Goal: Task Accomplishment & Management: Use online tool/utility

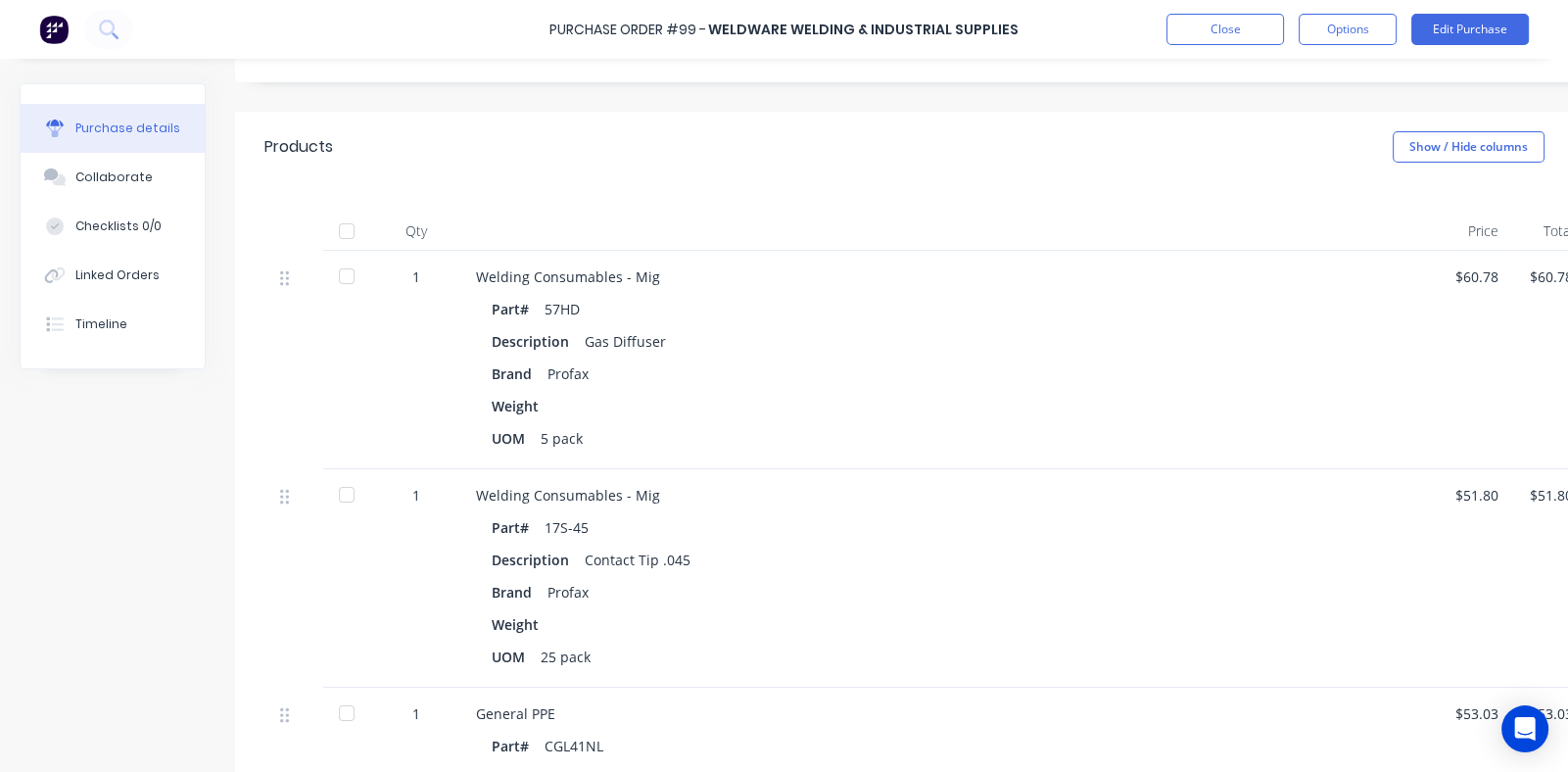
scroll to position [390, 0]
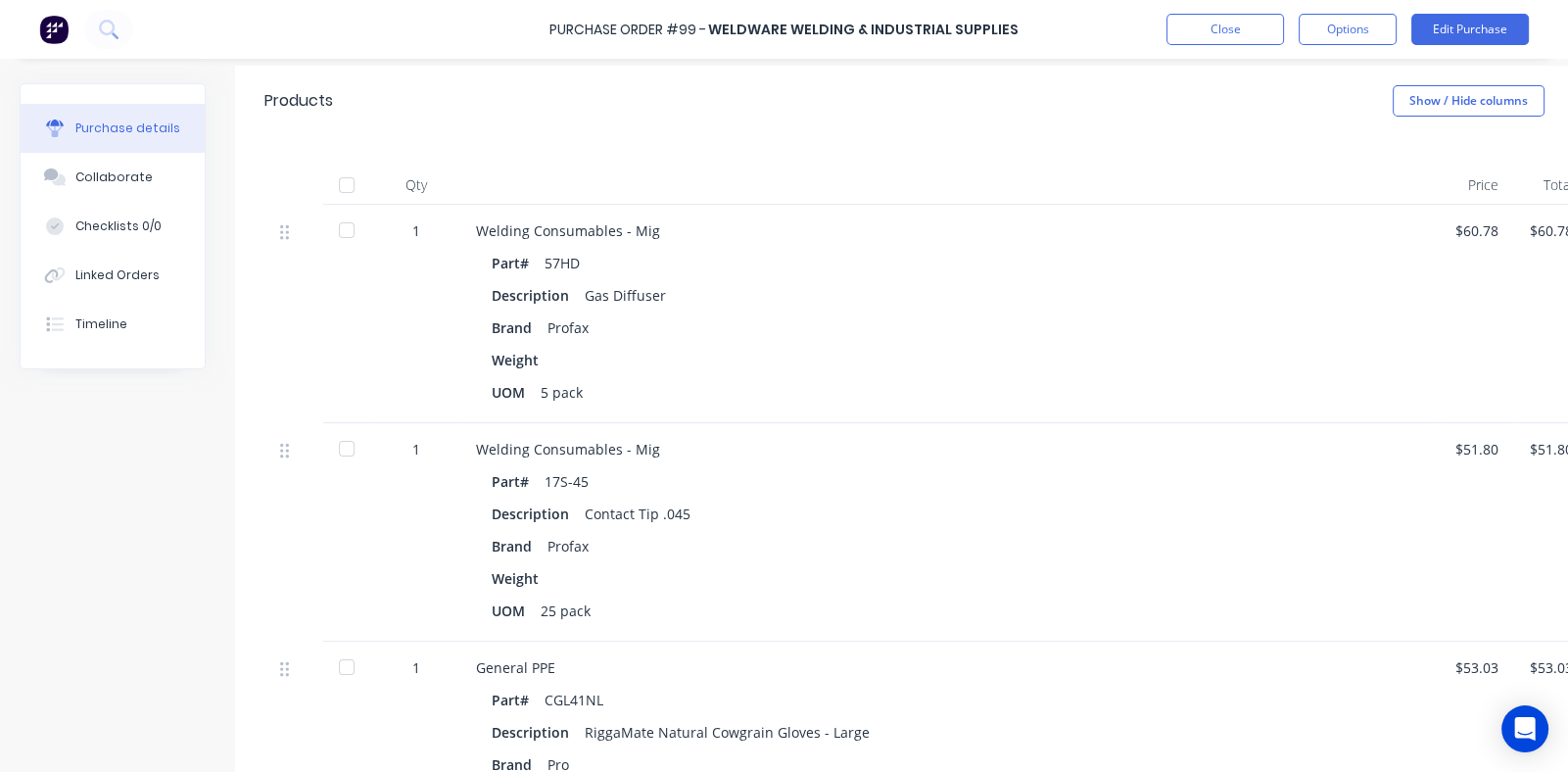
drag, startPoint x: 563, startPoint y: 481, endPoint x: 627, endPoint y: 602, distance: 136.9
click at [564, 481] on div "17S-45" at bounding box center [566, 481] width 44 height 29
click at [1453, 28] on button "Edit Purchase" at bounding box center [1469, 30] width 117 height 32
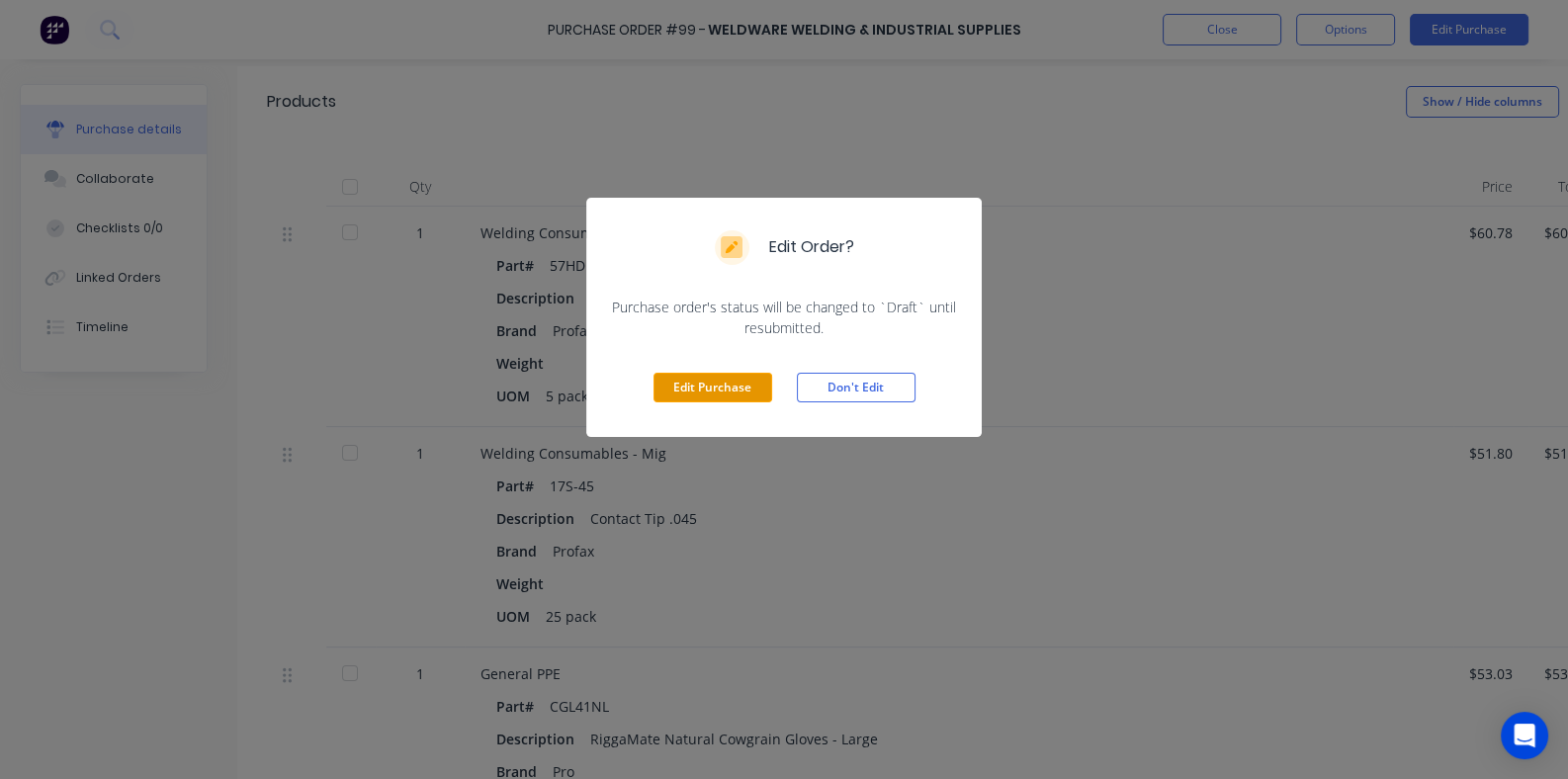
click at [716, 389] on button "Edit Purchase" at bounding box center [712, 388] width 118 height 30
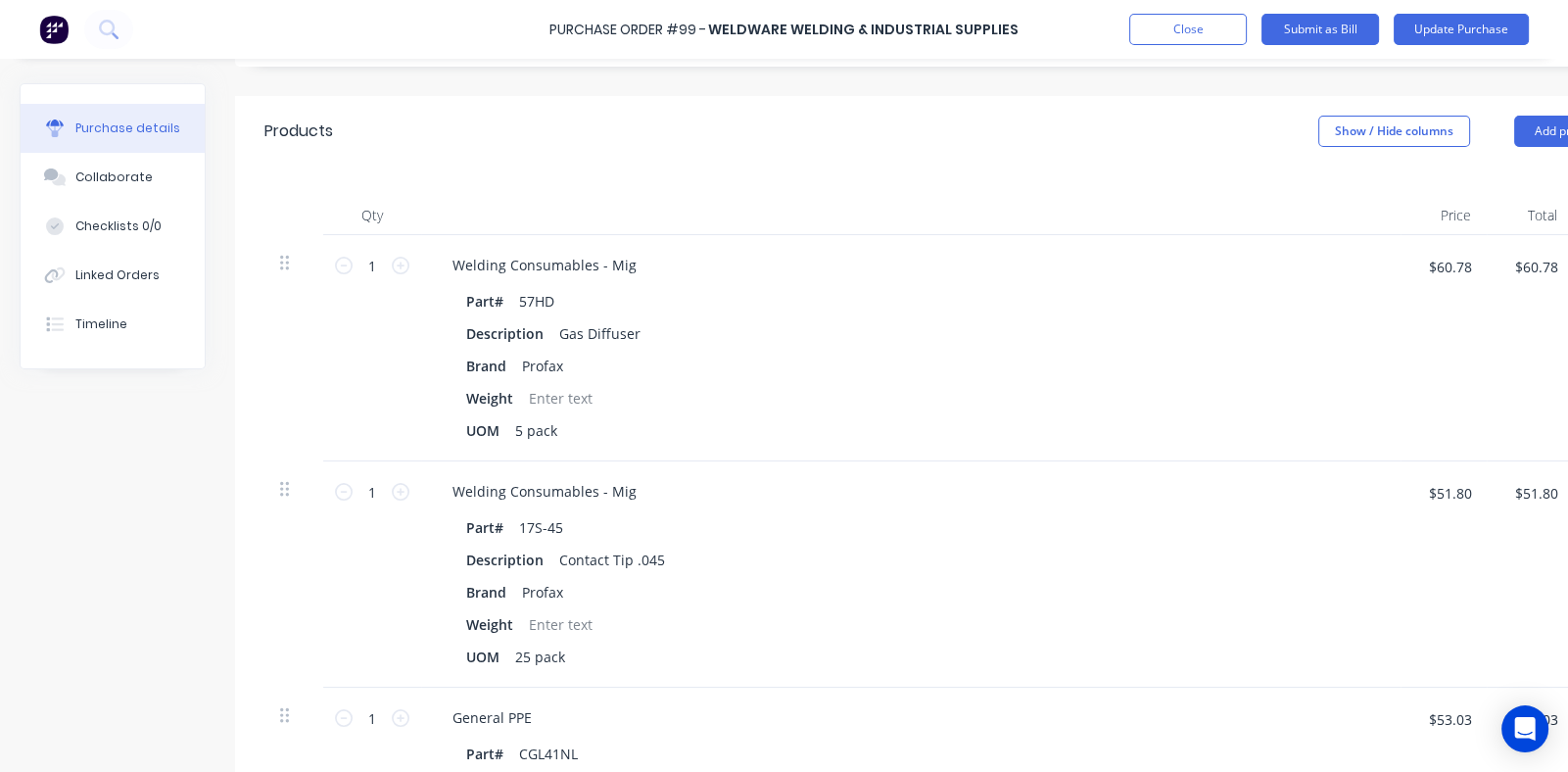
scroll to position [421, 0]
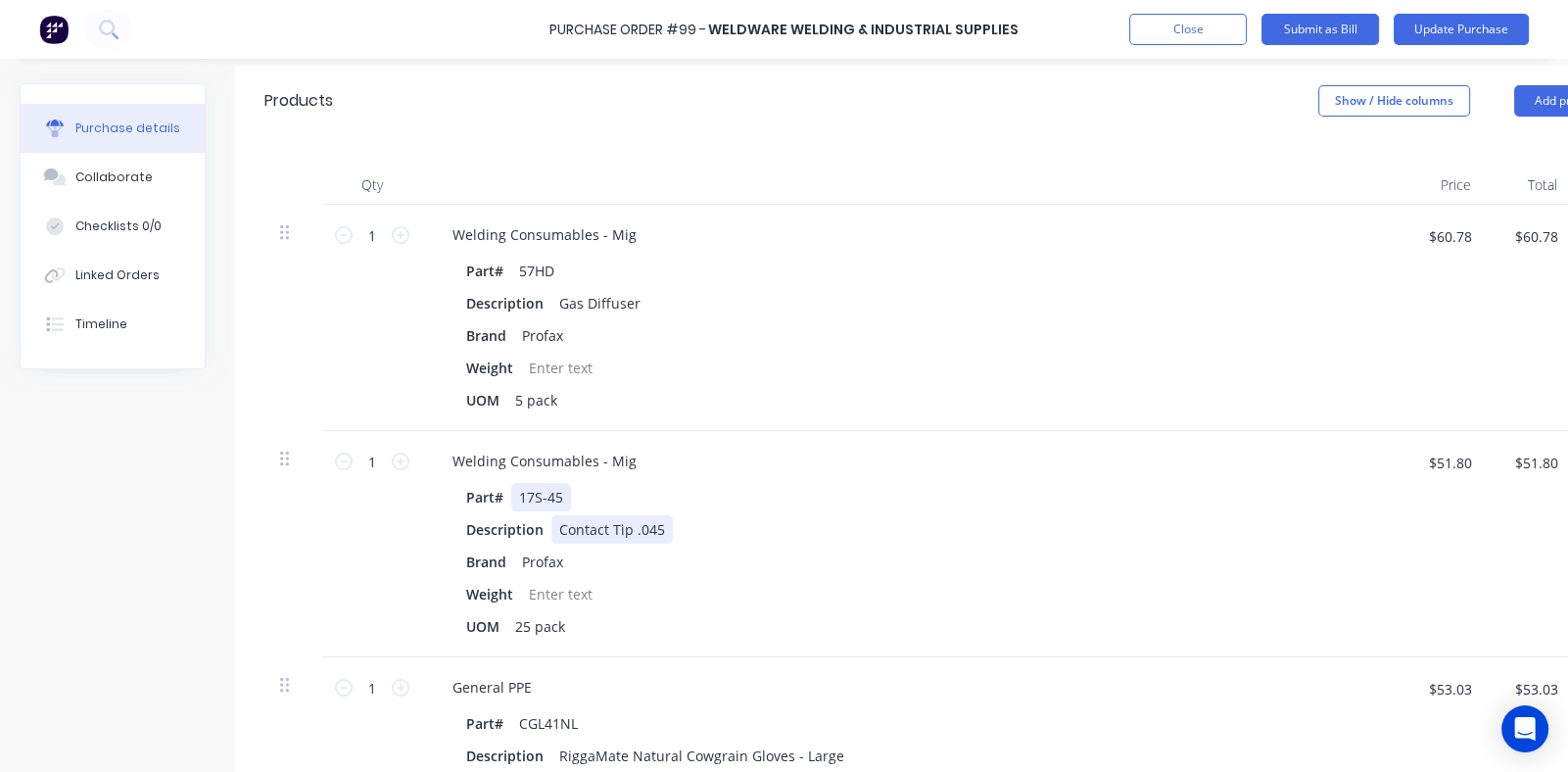
drag, startPoint x: 539, startPoint y: 494, endPoint x: 554, endPoint y: 531, distance: 39.9
click at [540, 494] on div "17S-45" at bounding box center [541, 497] width 60 height 29
click at [734, 519] on div "Description Contact Tip .045" at bounding box center [907, 529] width 897 height 29
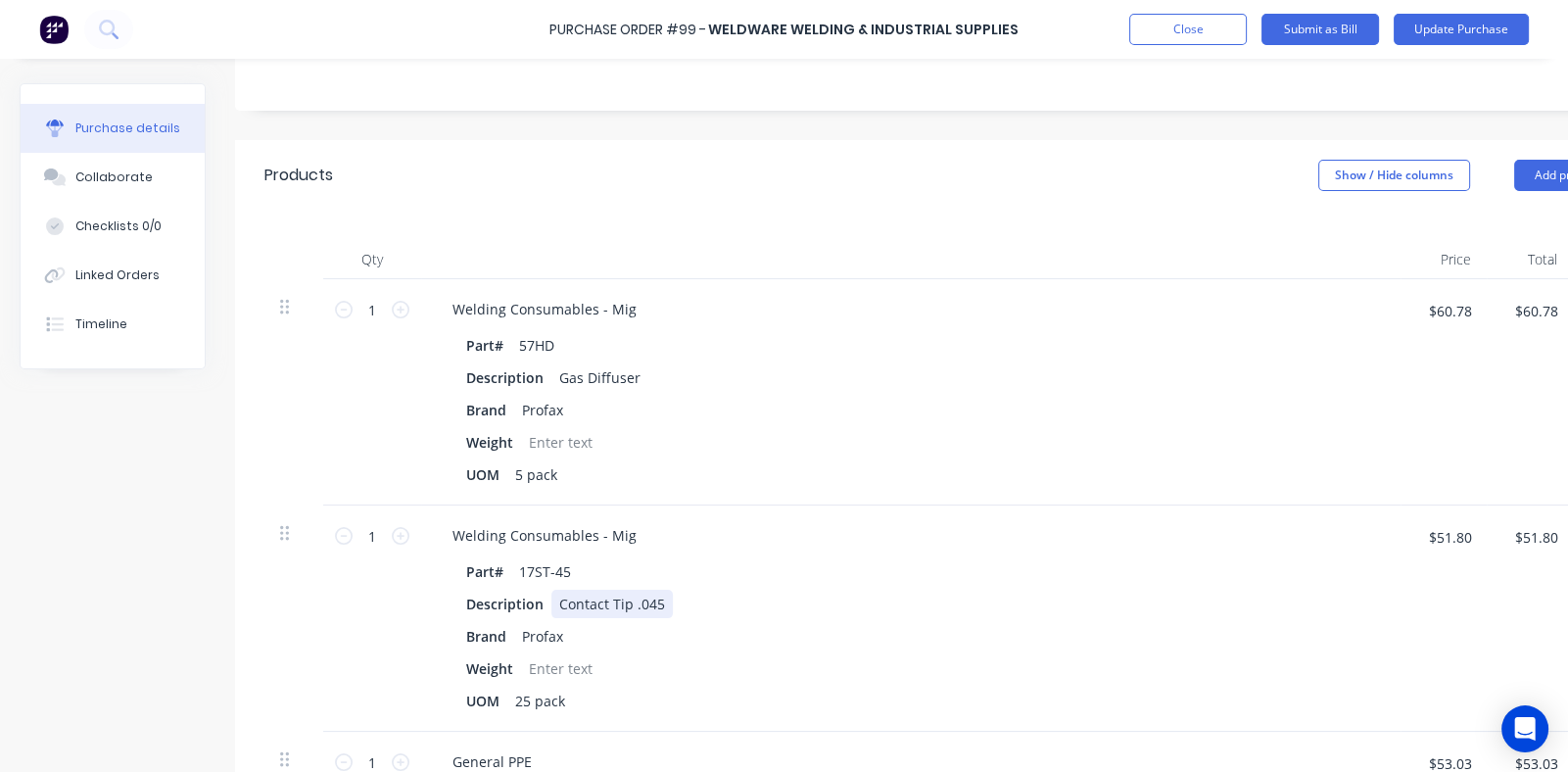
scroll to position [323, 0]
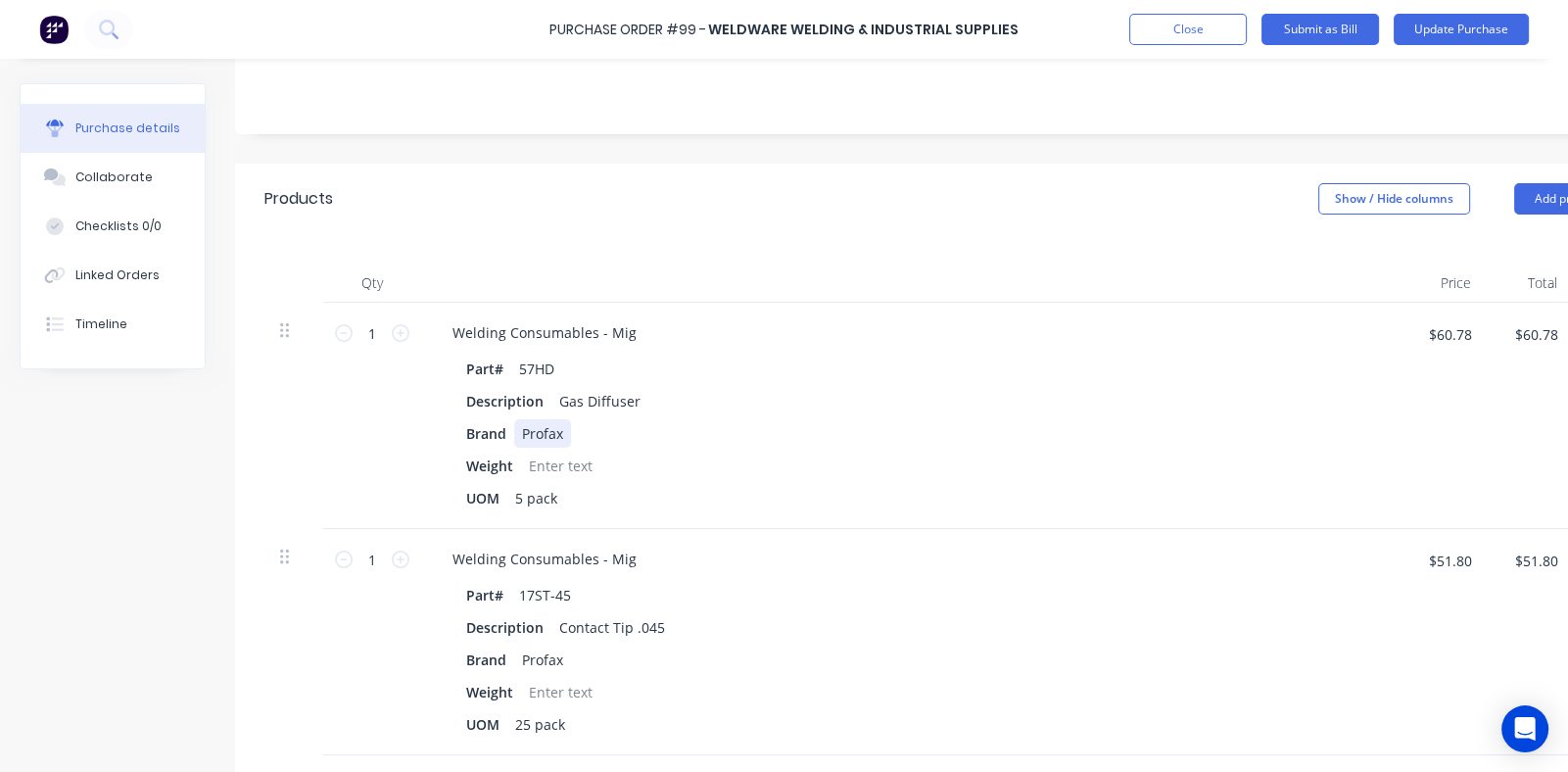
click at [809, 419] on div "Brand Profax" at bounding box center [907, 433] width 897 height 29
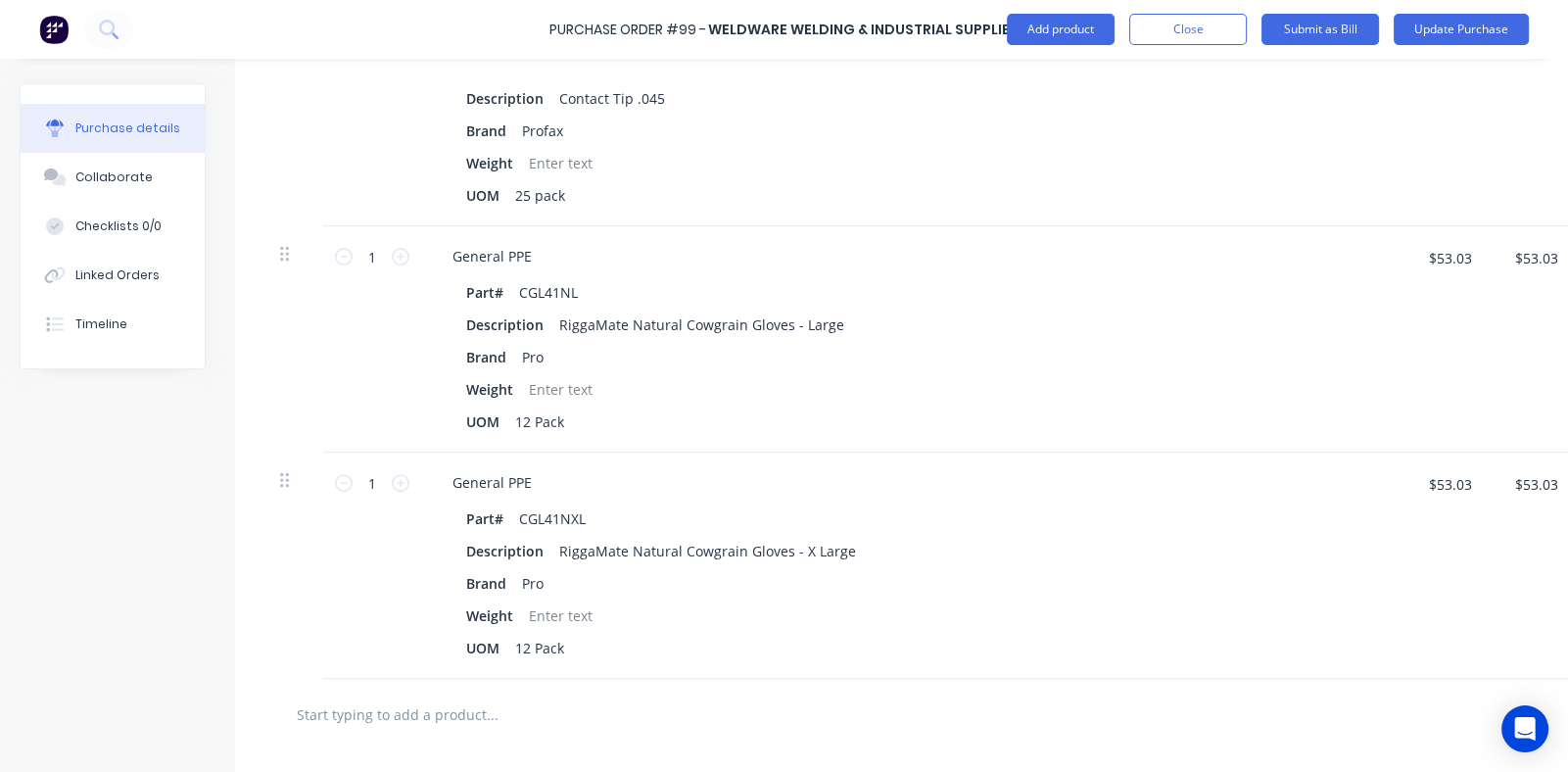
scroll to position [911, 0]
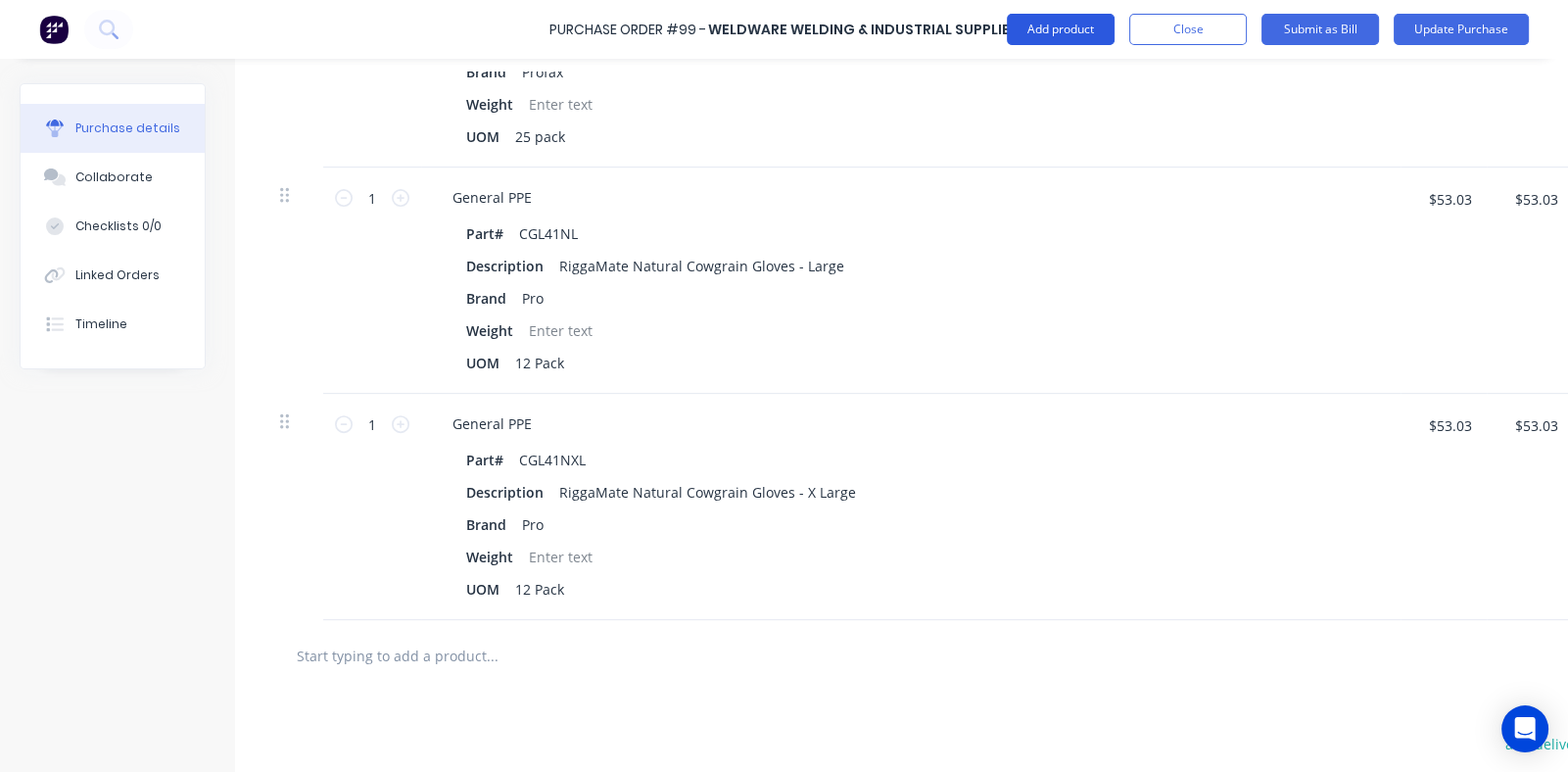
click at [1040, 31] on button "Add product" at bounding box center [1059, 30] width 107 height 32
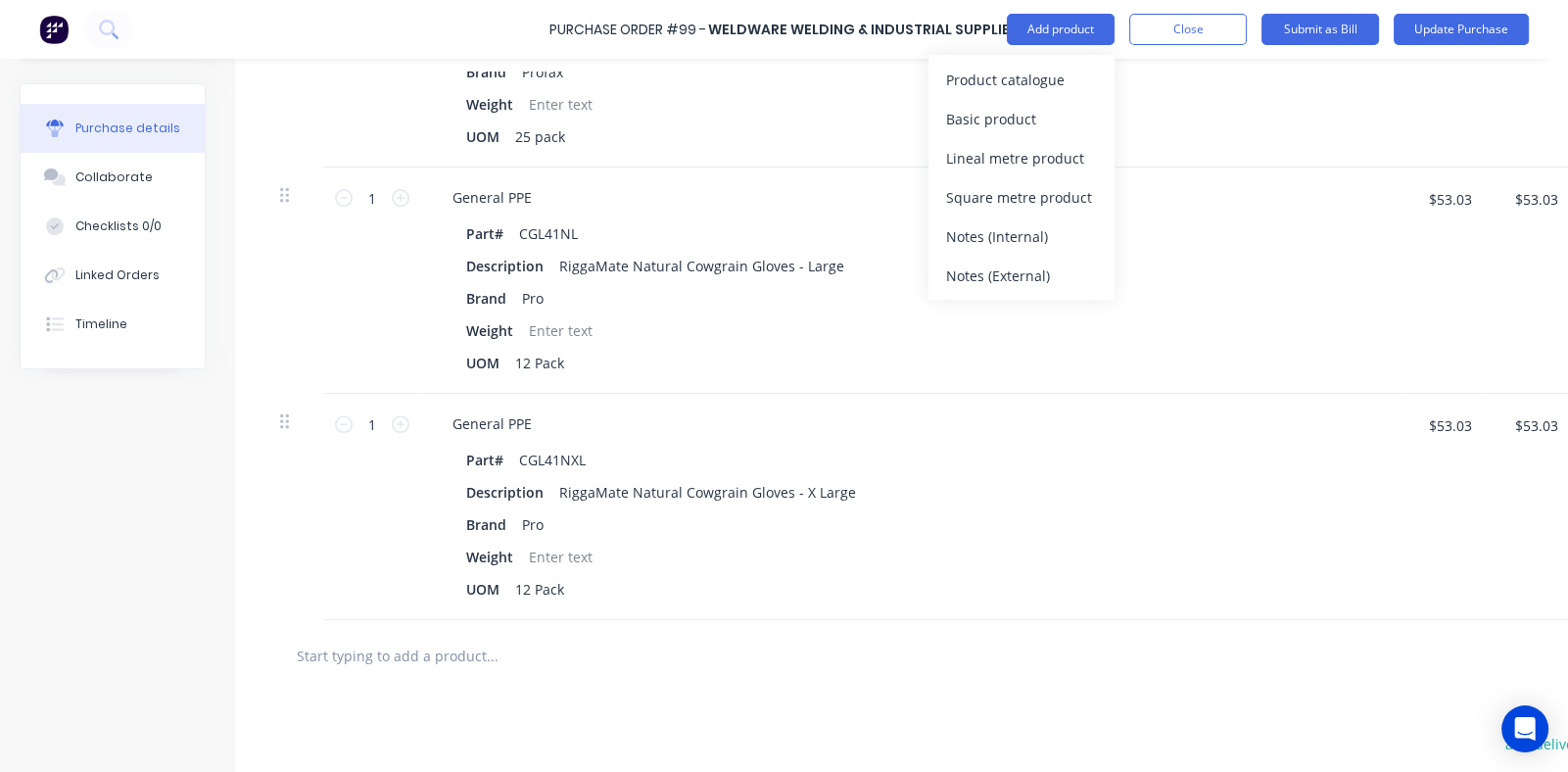
click at [498, 649] on input "text" at bounding box center [491, 656] width 391 height 39
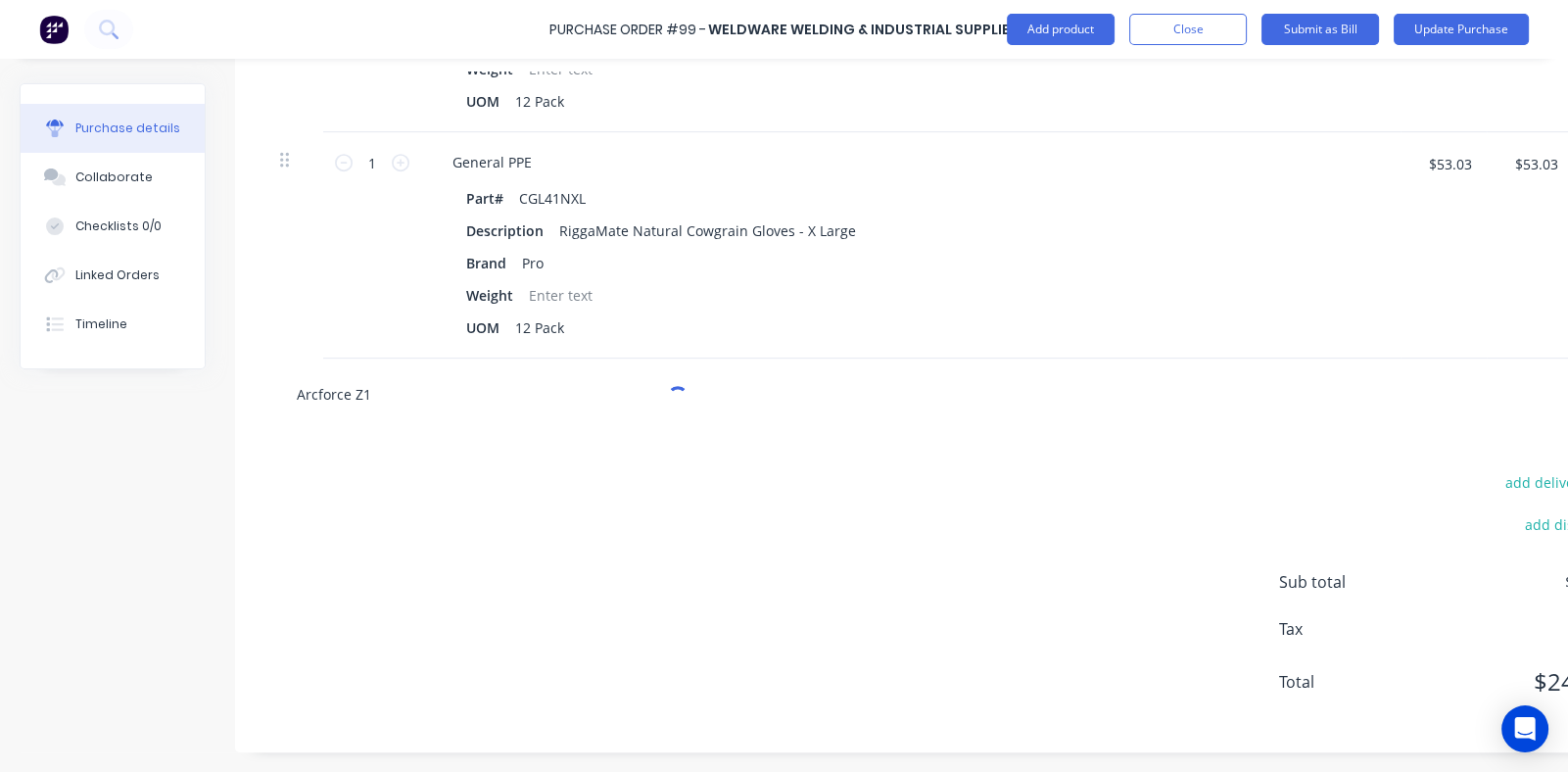
scroll to position [1185, 0]
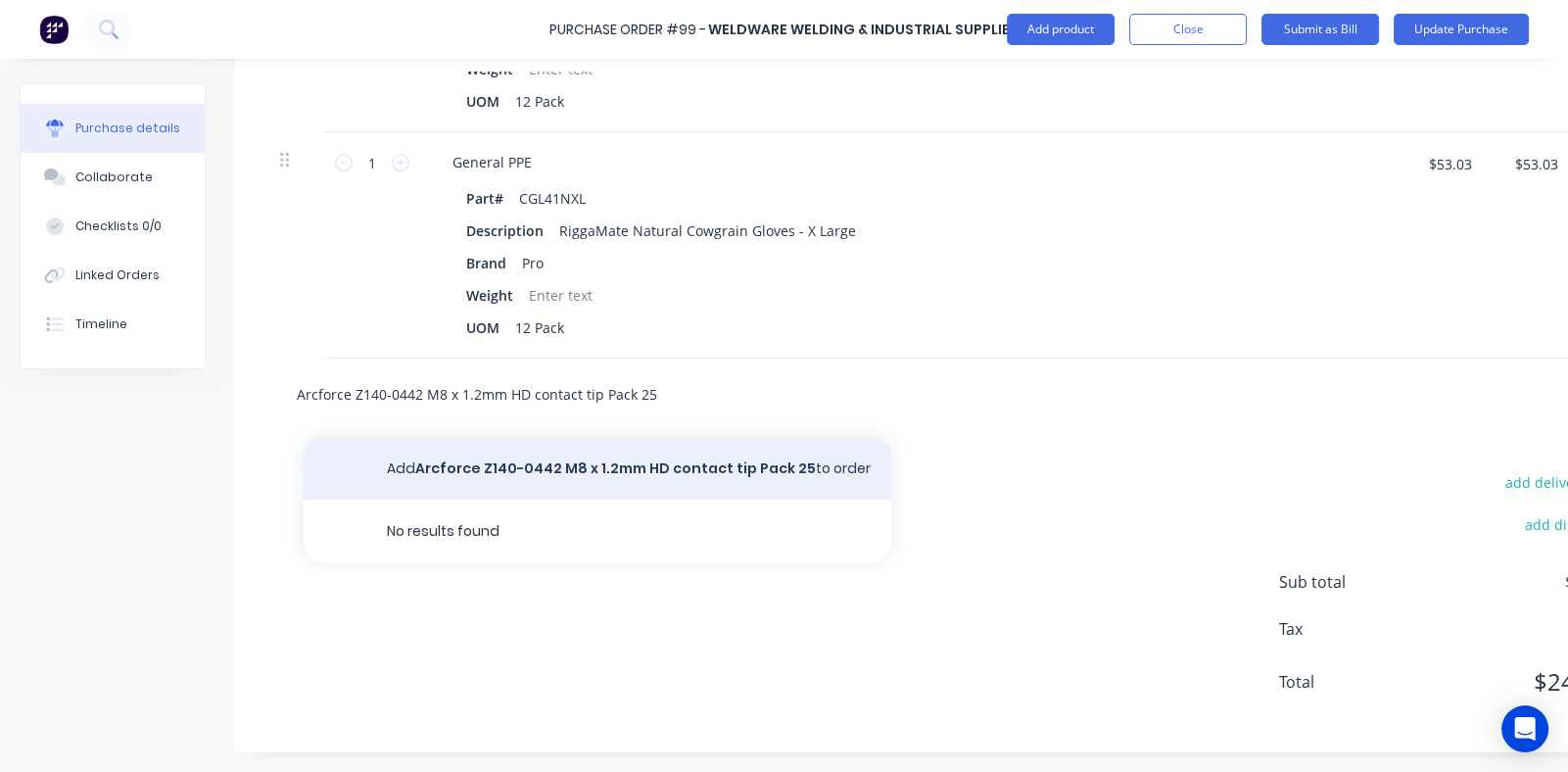
type input "Arcforce Z140-0442 M8 x 1.2mm HD contact tip Pack 25"
click at [658, 447] on button "Add Arcforce Z140-0442 M8 x 1.2mm HD contact tip Pack 25 to order" at bounding box center [597, 468] width 587 height 63
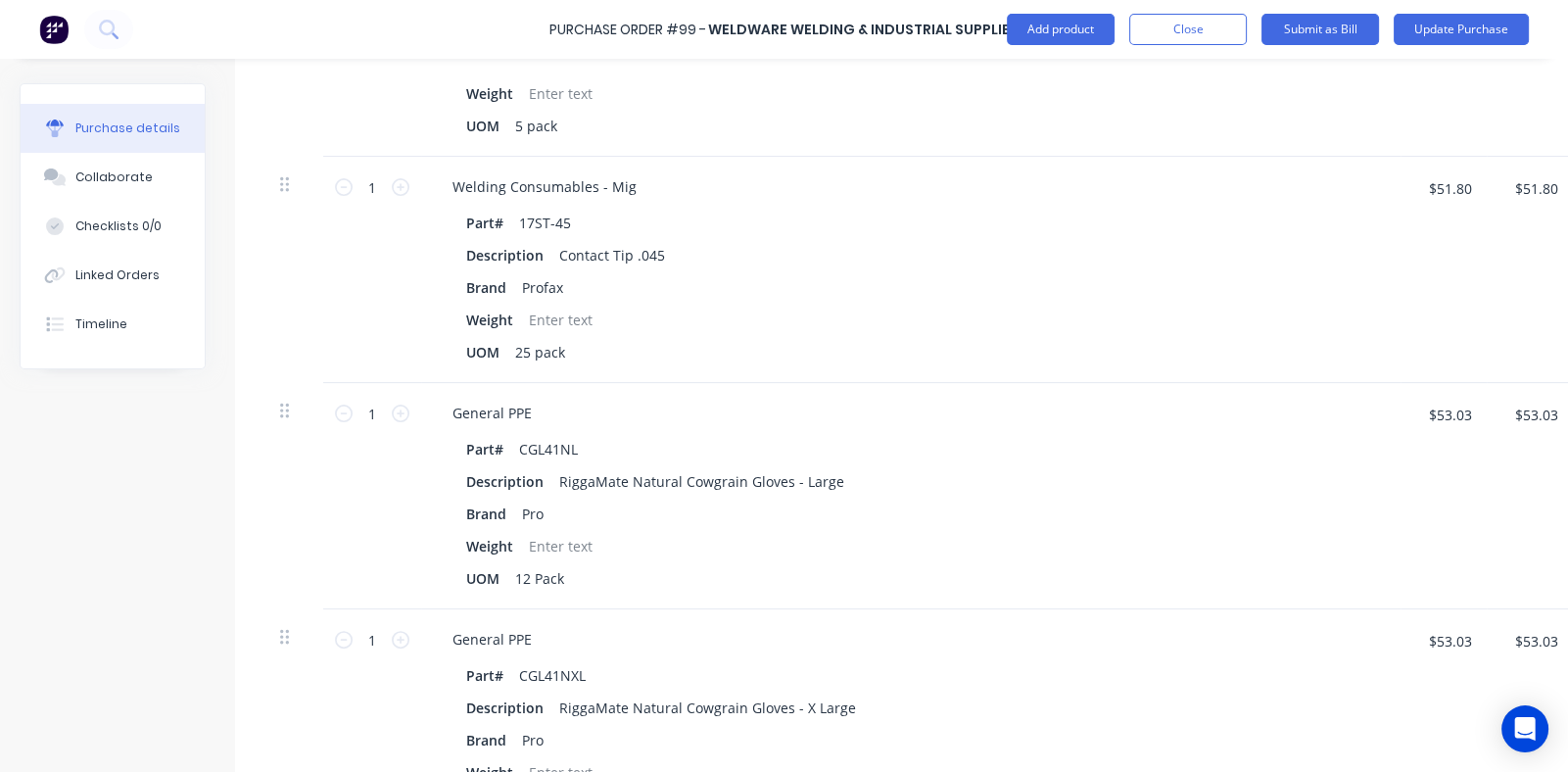
scroll to position [988, 0]
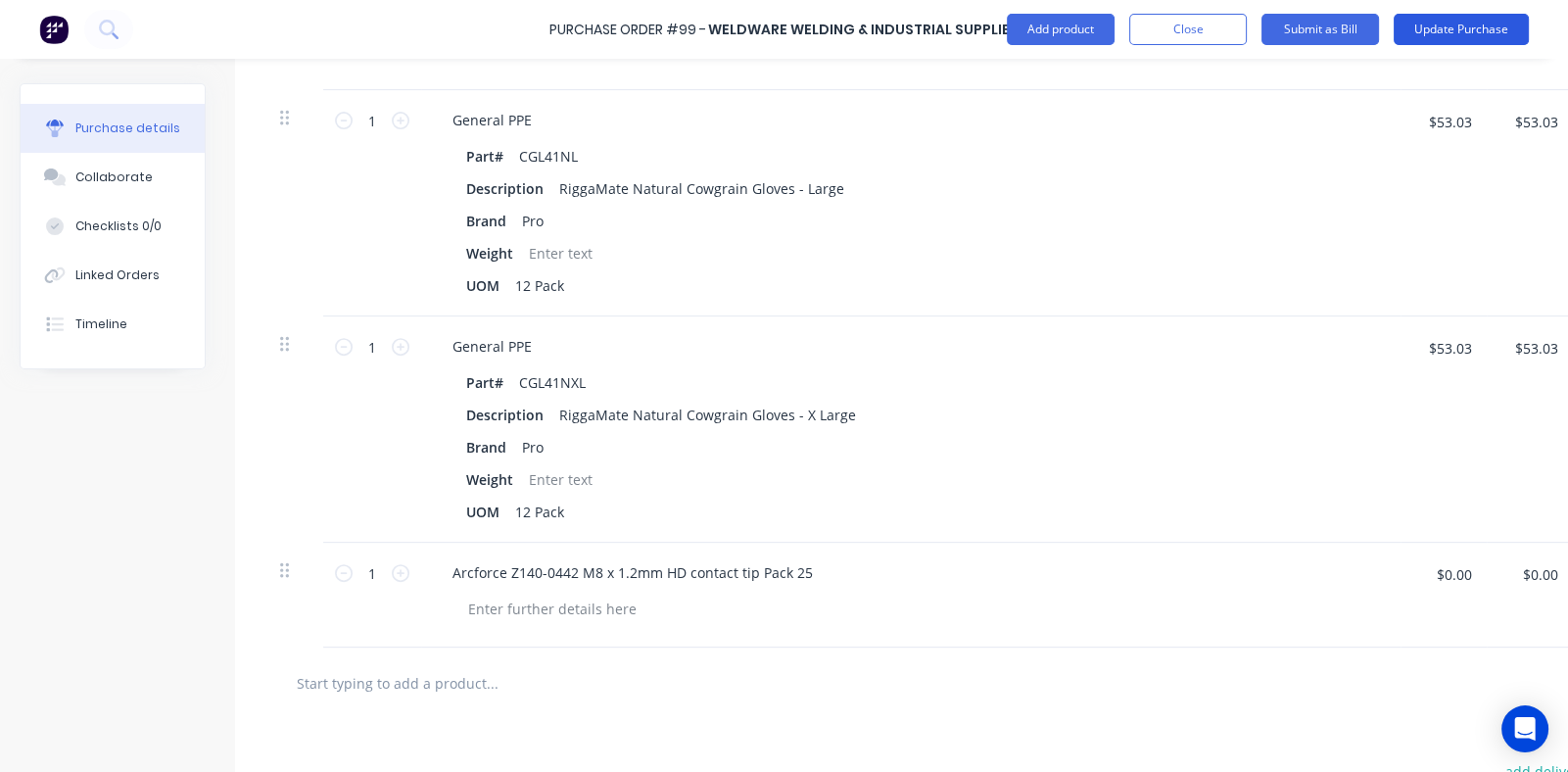
click at [1442, 33] on button "Update Purchase" at bounding box center [1461, 30] width 135 height 32
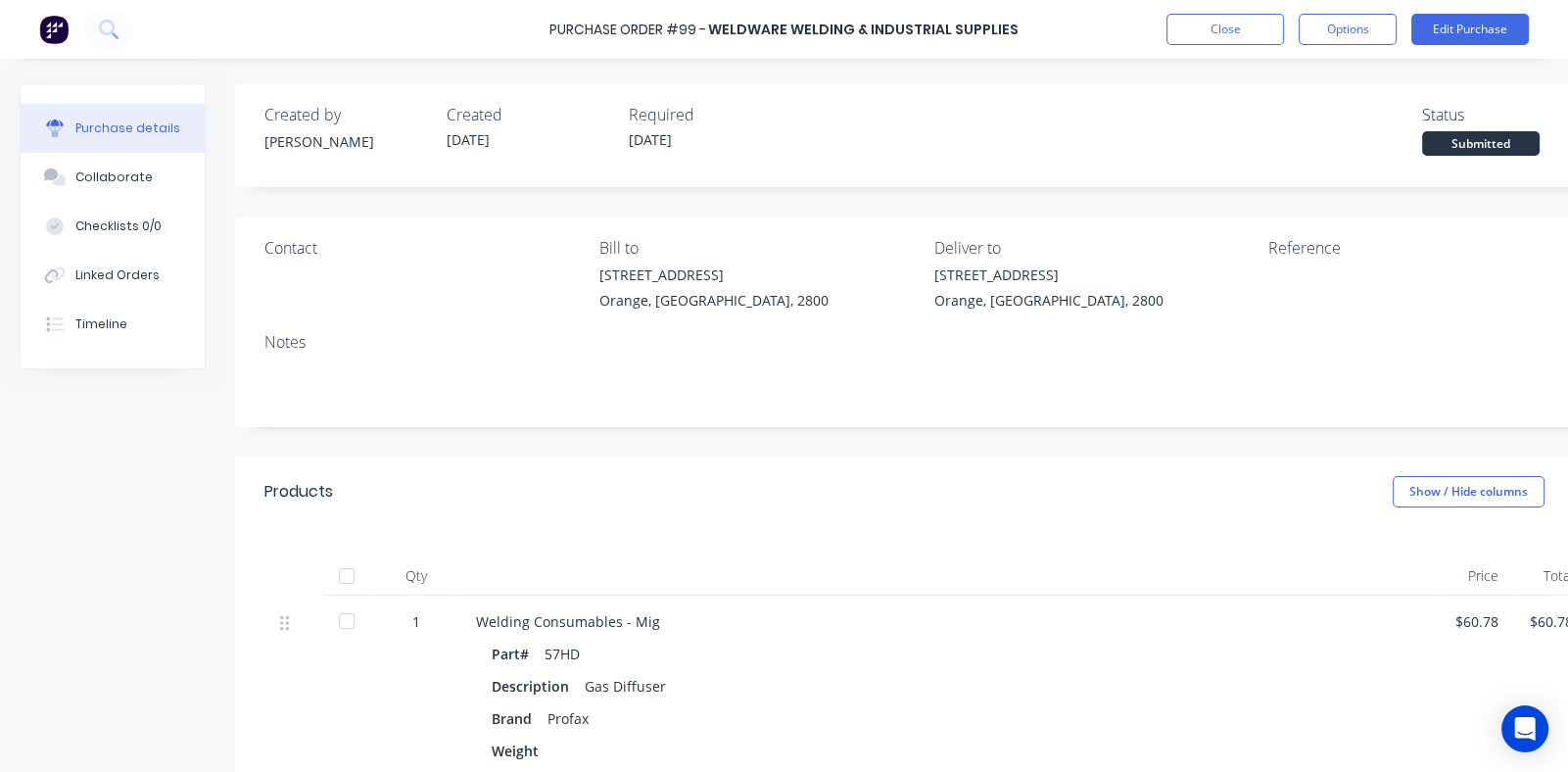
click at [350, 576] on div at bounding box center [347, 576] width 39 height 39
click at [1206, 30] on button "Close" at bounding box center [1224, 30] width 117 height 32
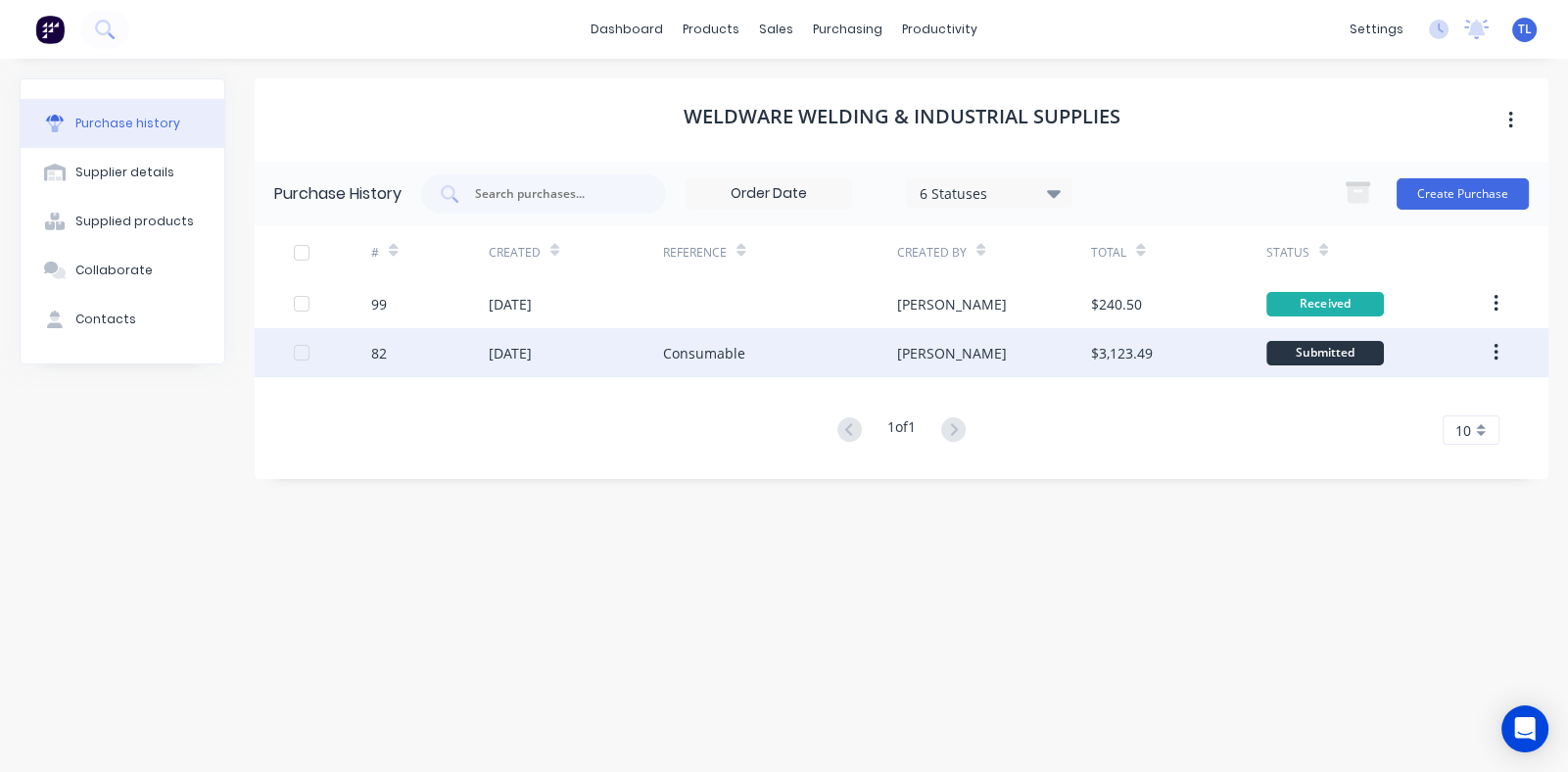
click at [704, 351] on div "Consumable" at bounding box center [704, 353] width 82 height 21
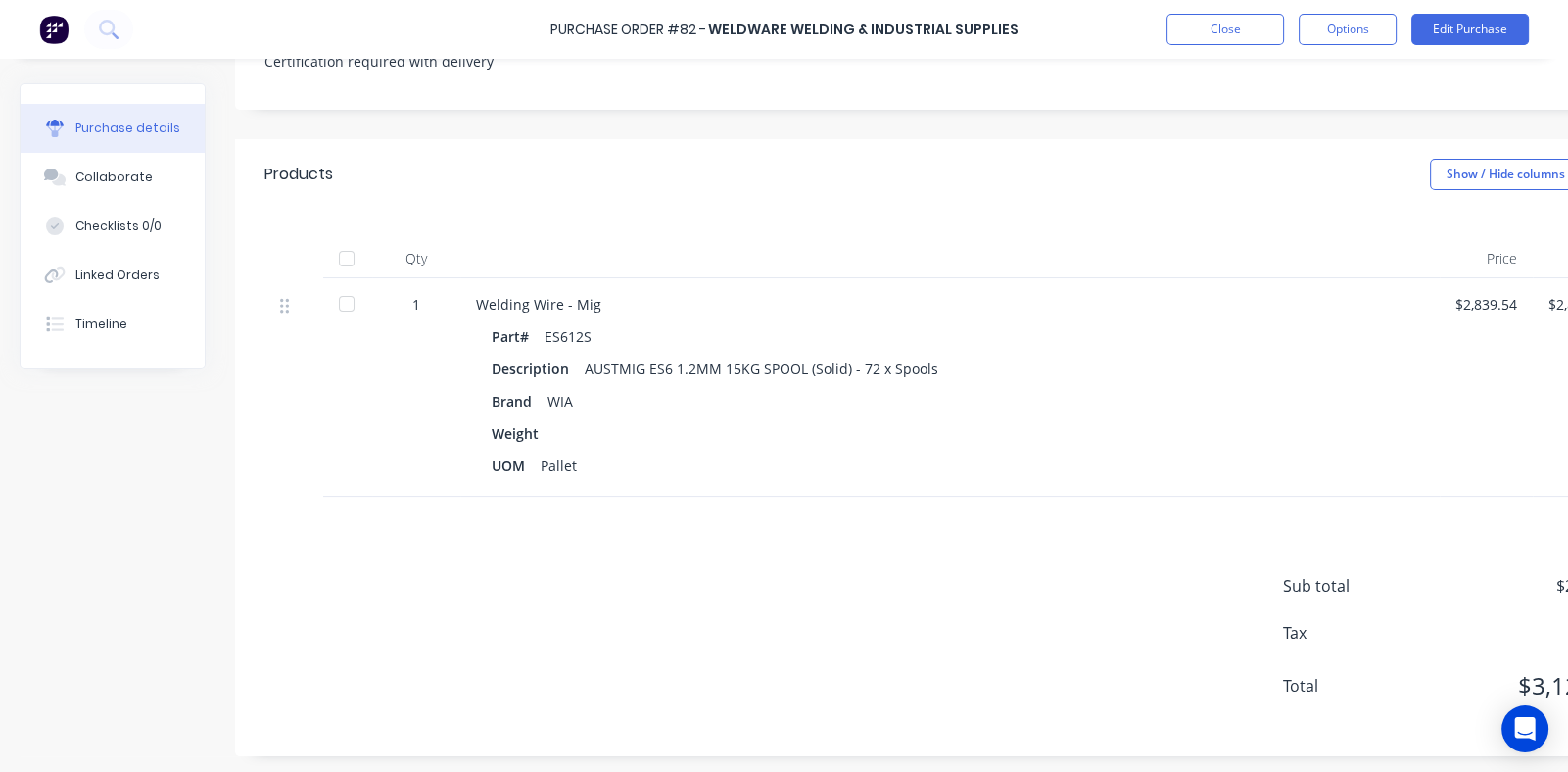
scroll to position [351, 0]
click at [342, 242] on div at bounding box center [347, 254] width 39 height 39
type textarea "x"
click at [1224, 31] on button "Close" at bounding box center [1224, 30] width 117 height 32
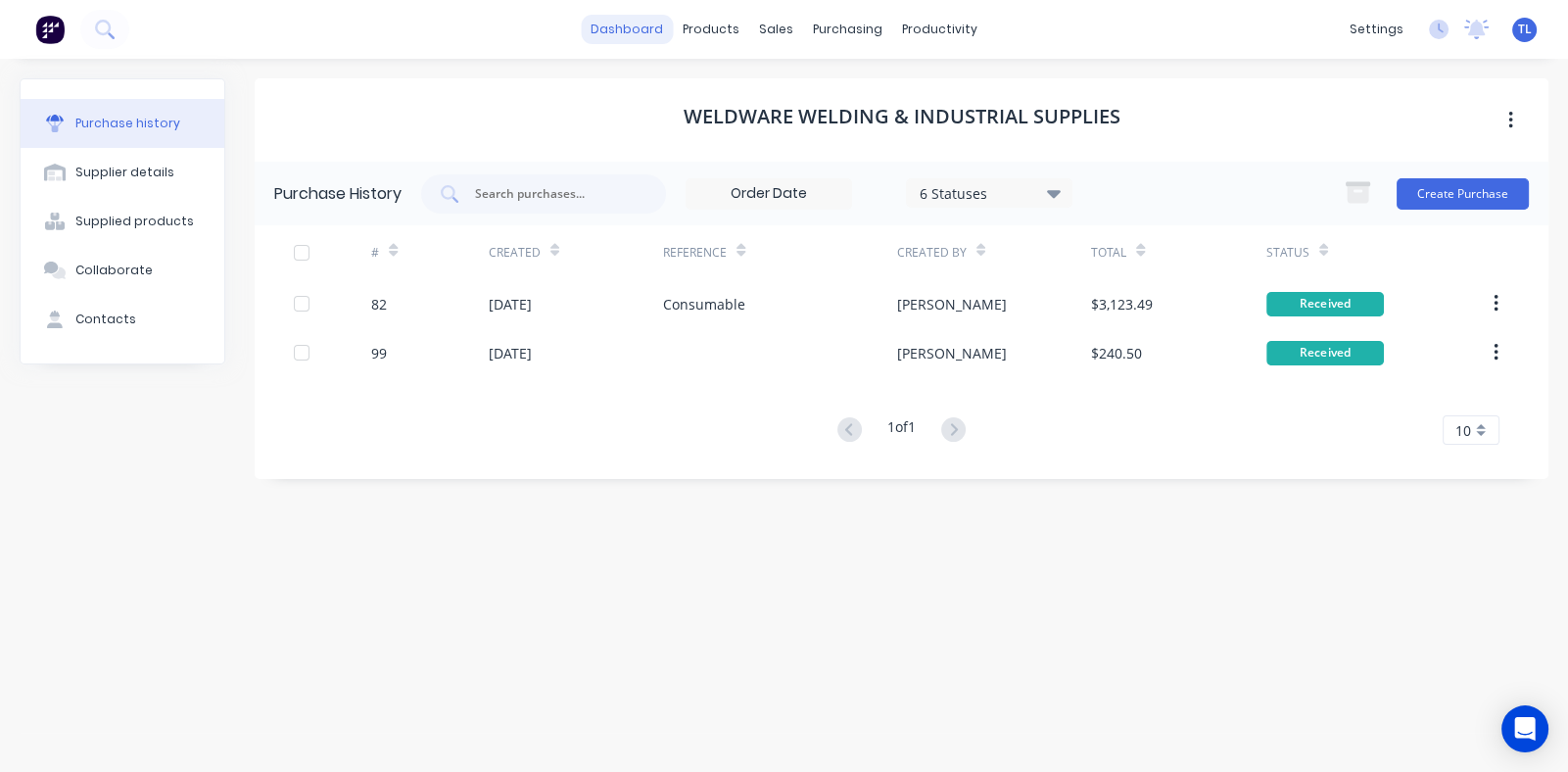
click at [656, 28] on link "dashboard" at bounding box center [626, 30] width 92 height 30
